Goal: Information Seeking & Learning: Compare options

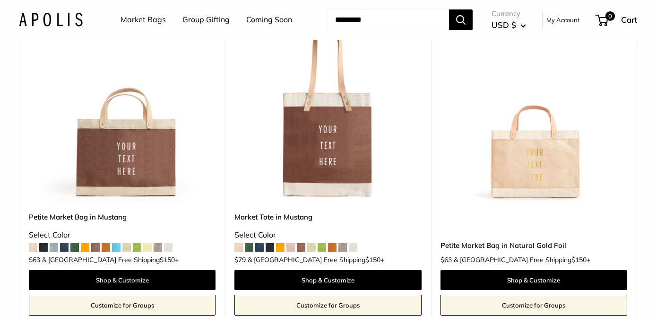
scroll to position [3194, 0]
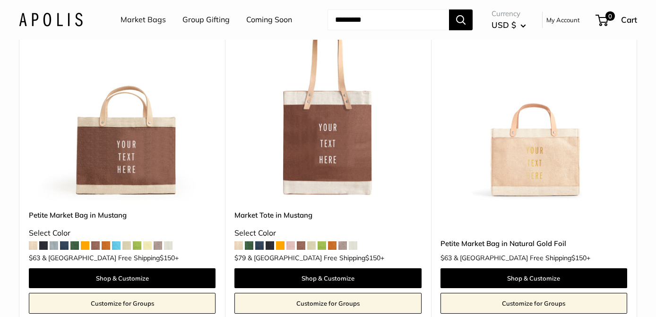
click at [34, 241] on span at bounding box center [33, 245] width 9 height 9
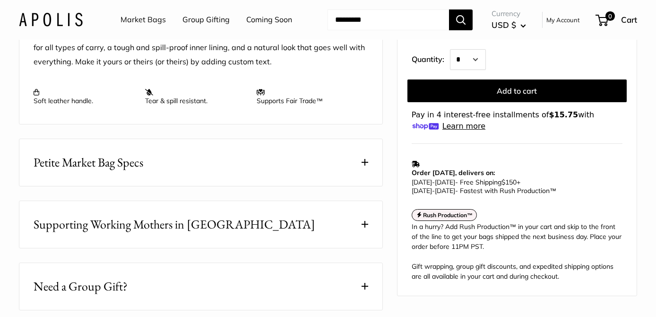
scroll to position [396, 0]
click at [366, 159] on span at bounding box center [364, 161] width 7 height 7
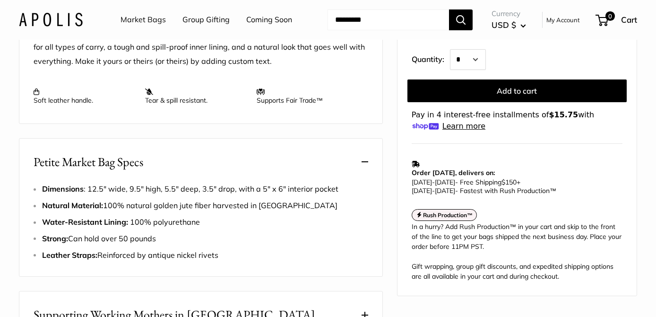
click at [366, 160] on span at bounding box center [364, 161] width 7 height 7
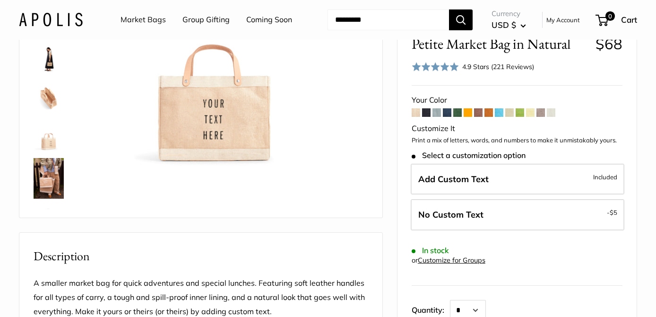
scroll to position [146, 0]
click at [47, 179] on img at bounding box center [49, 178] width 30 height 41
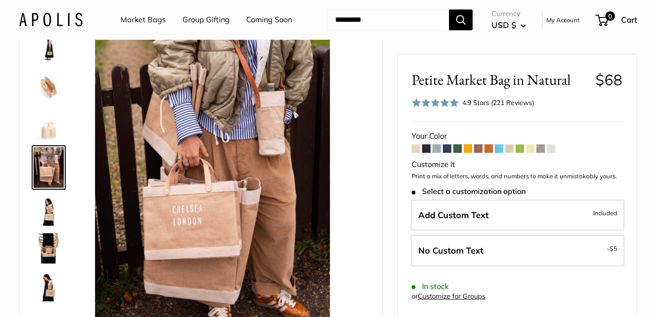
scroll to position [0, 0]
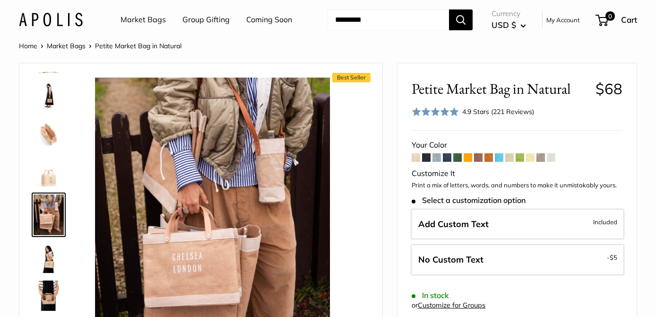
click at [499, 157] on span at bounding box center [499, 157] width 9 height 9
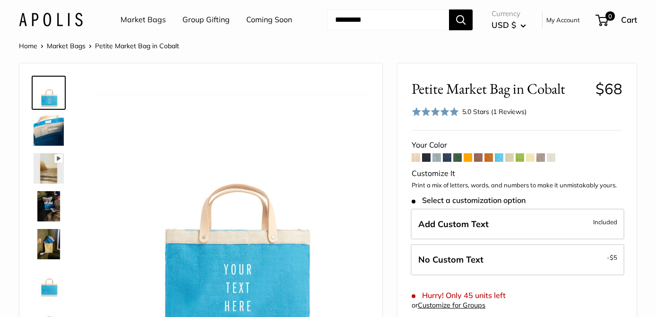
click at [156, 20] on link "Market Bags" at bounding box center [142, 20] width 45 height 14
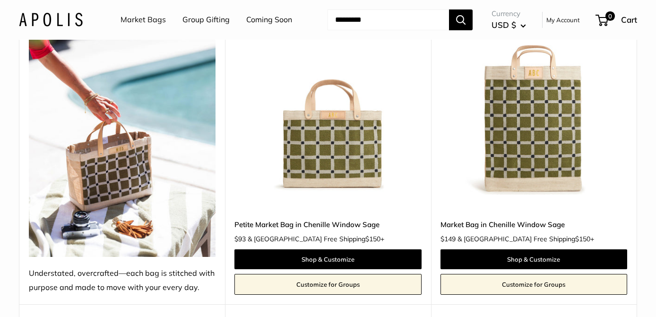
scroll to position [1193, 0]
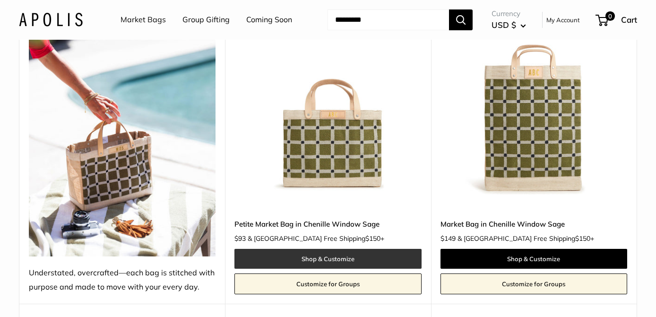
click at [315, 249] on link "Shop & Customize" at bounding box center [327, 259] width 187 height 20
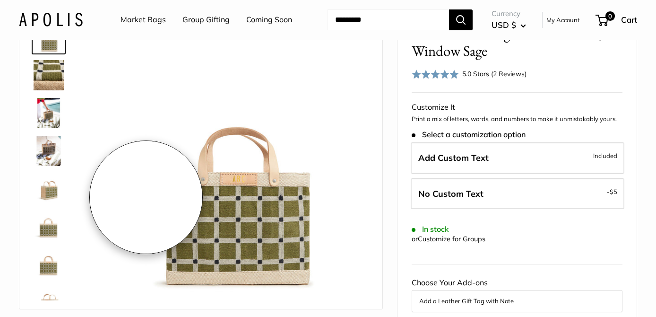
scroll to position [17, 0]
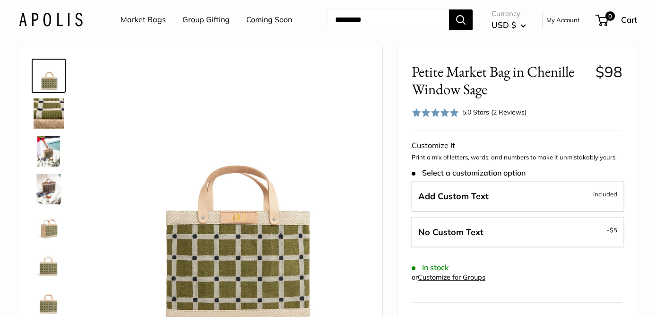
click at [50, 147] on img at bounding box center [49, 151] width 30 height 30
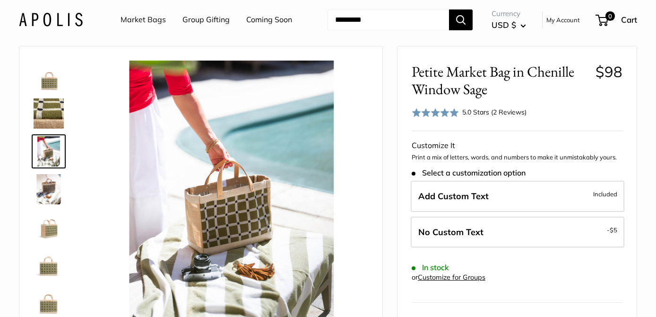
click at [51, 181] on img at bounding box center [49, 189] width 30 height 30
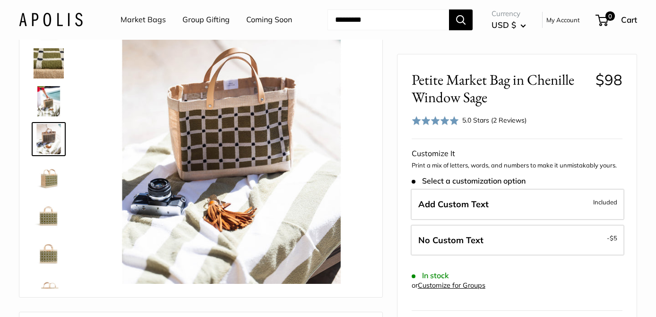
scroll to position [63, 0]
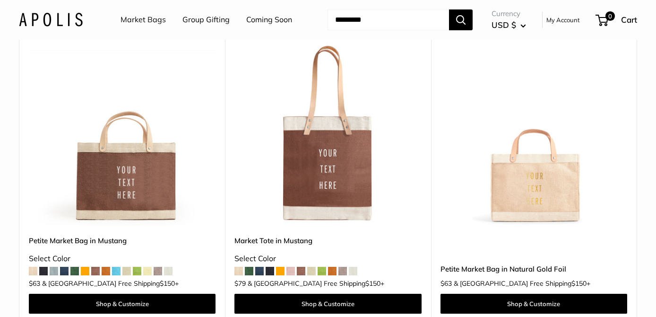
scroll to position [3170, 0]
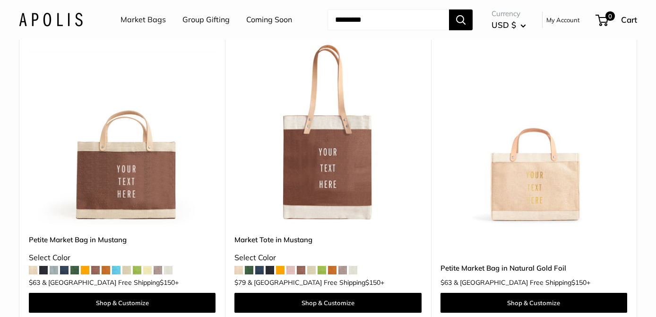
click at [127, 266] on span at bounding box center [126, 270] width 9 height 9
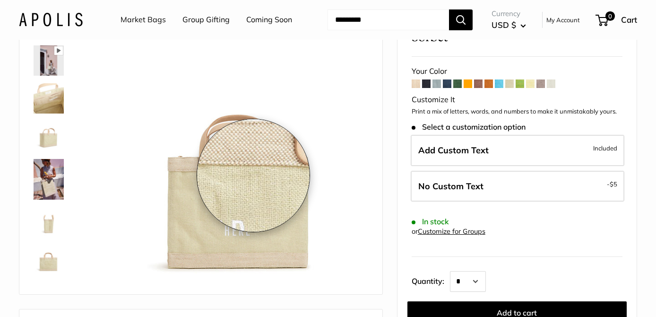
scroll to position [72, 0]
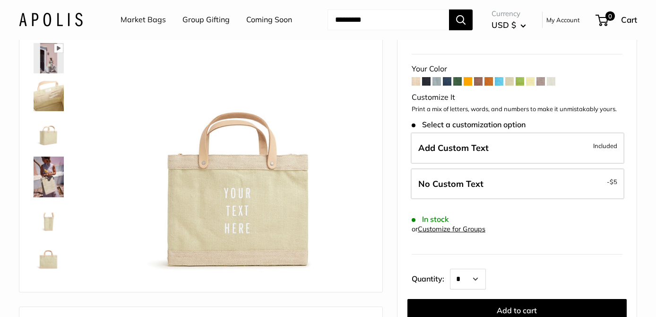
click at [417, 79] on span at bounding box center [416, 81] width 9 height 9
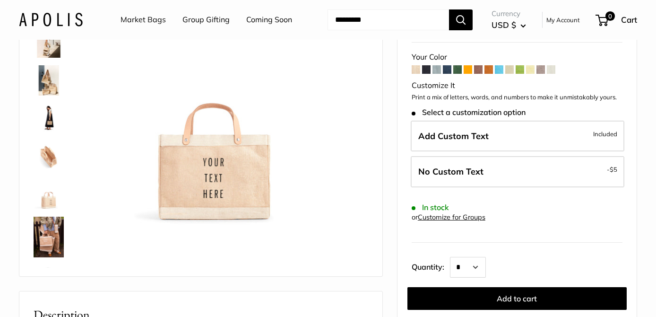
scroll to position [90, 0]
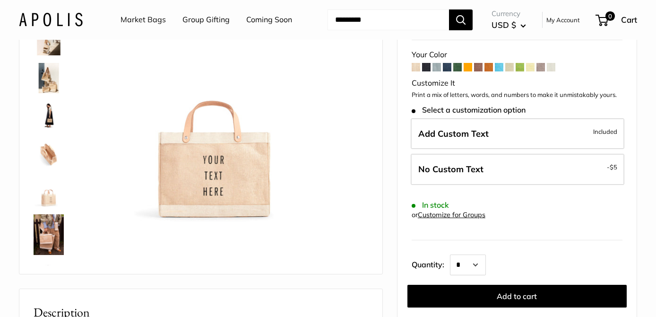
click at [45, 236] on img at bounding box center [49, 234] width 30 height 41
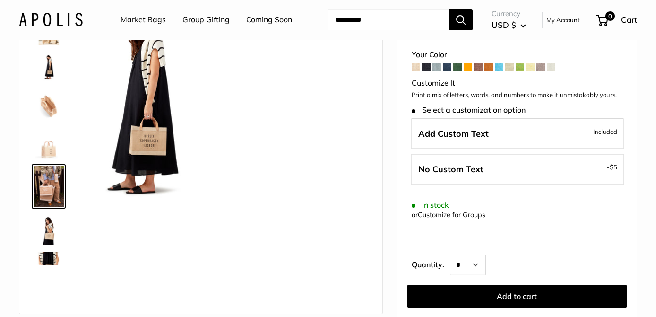
scroll to position [110, 0]
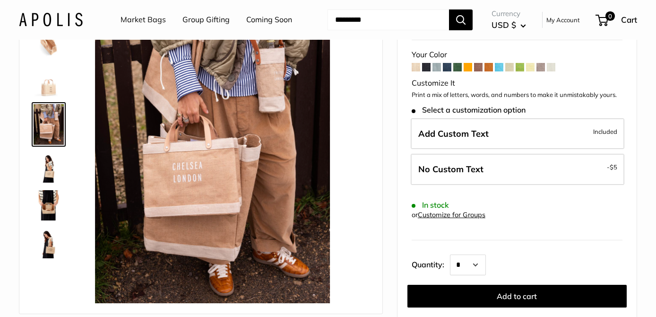
click at [469, 66] on span at bounding box center [468, 67] width 9 height 9
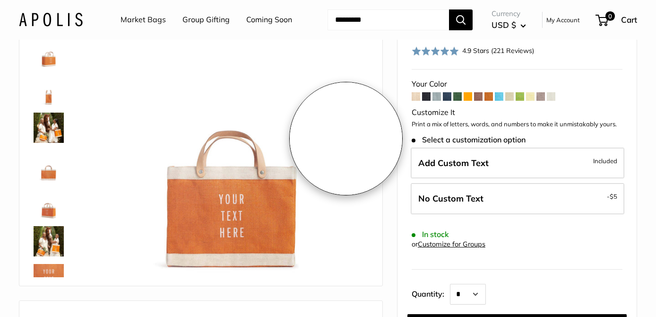
scroll to position [98, 0]
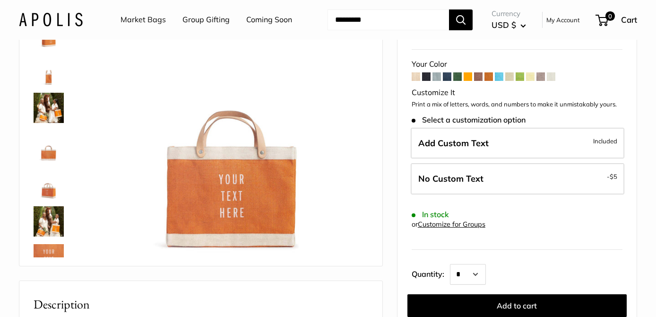
click at [53, 222] on img at bounding box center [49, 221] width 30 height 30
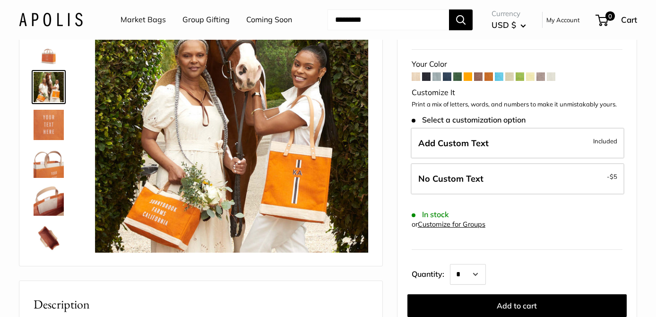
scroll to position [135, 0]
click at [54, 201] on img at bounding box center [49, 199] width 30 height 30
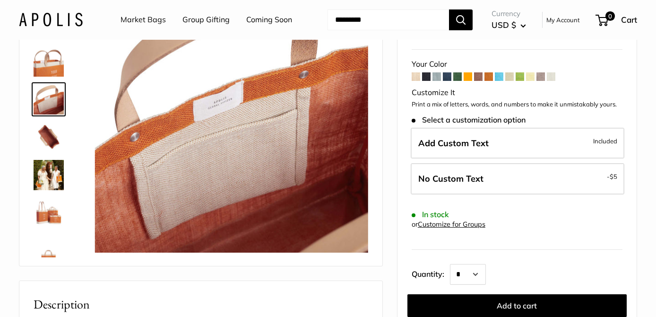
scroll to position [249, 0]
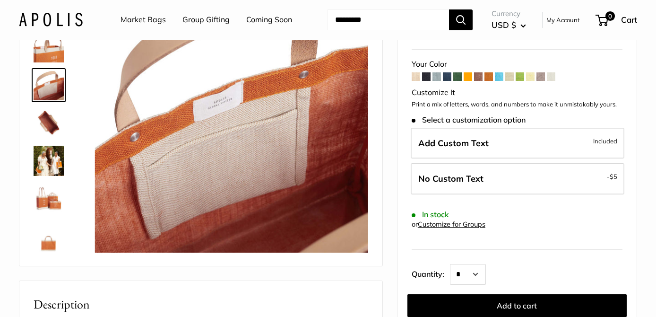
click at [55, 197] on img at bounding box center [49, 198] width 30 height 30
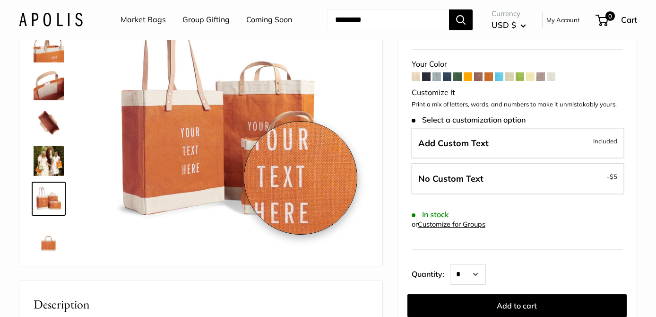
click at [301, 178] on img at bounding box center [231, 115] width 273 height 273
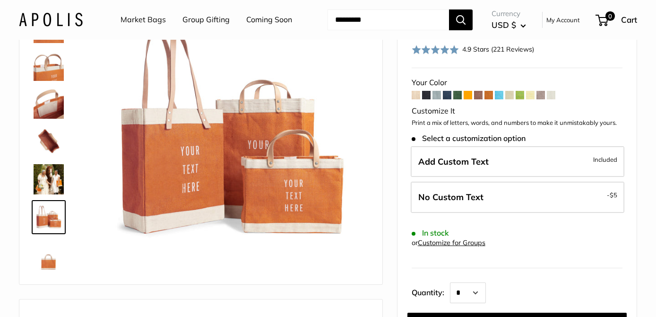
click at [48, 139] on img at bounding box center [49, 141] width 30 height 30
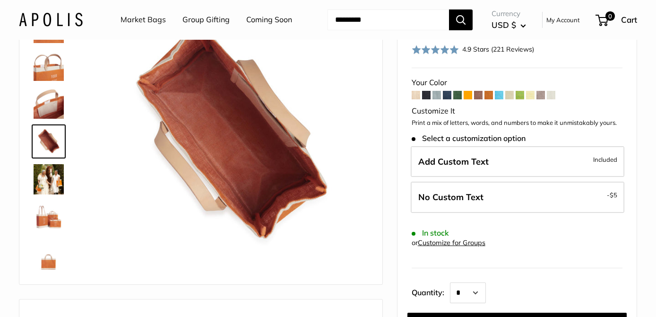
click at [56, 101] on img at bounding box center [49, 103] width 30 height 30
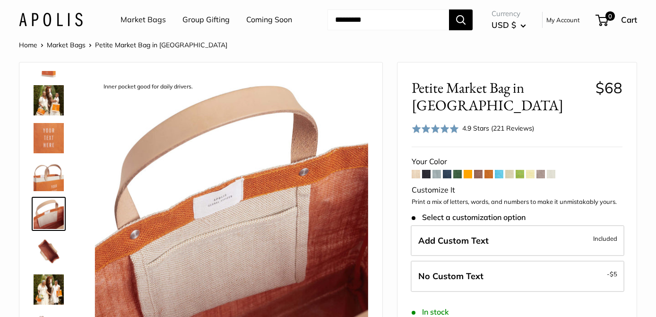
scroll to position [0, 0]
